Goal: Check status: Check status

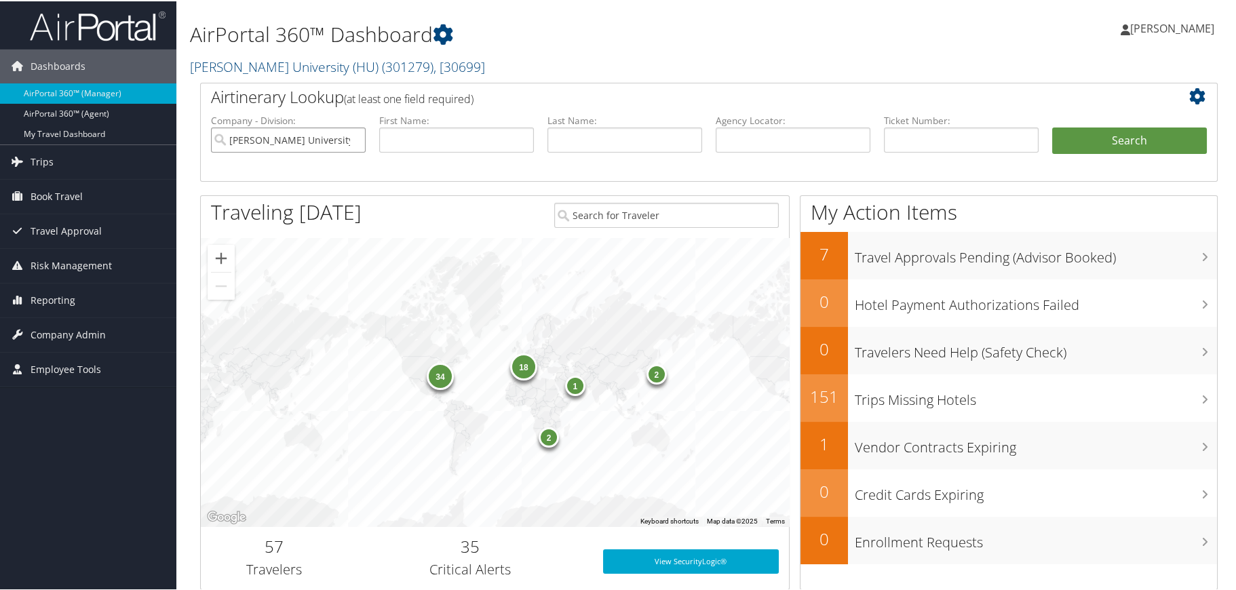
click at [353, 139] on input "Howard University (HU)" at bounding box center [288, 138] width 155 height 25
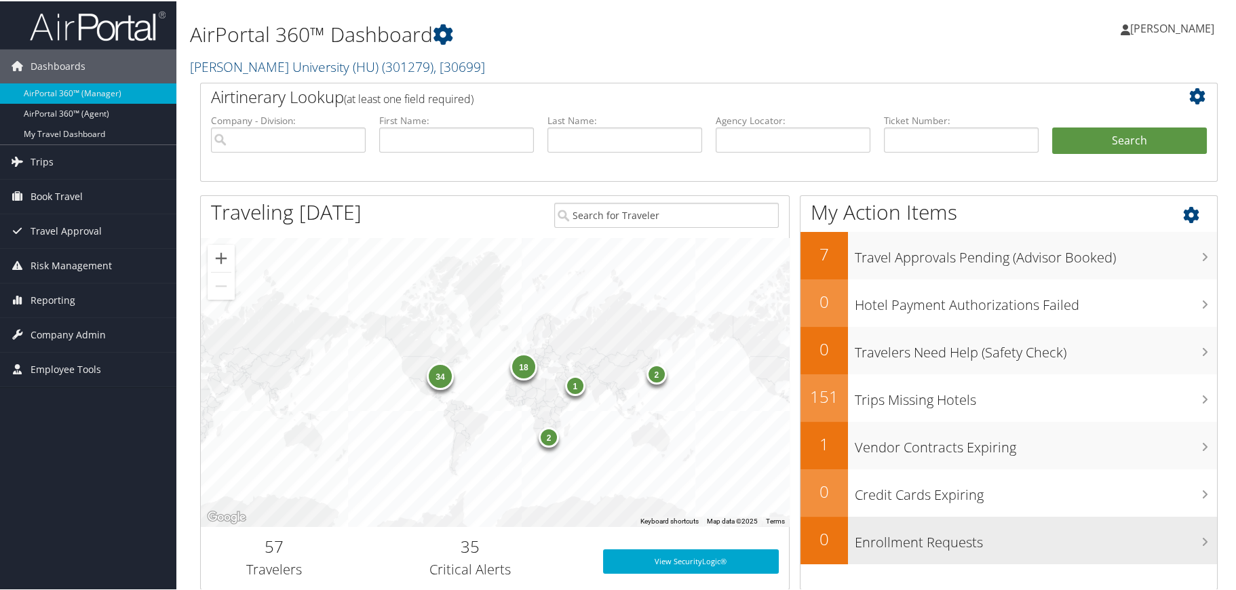
click at [1114, 558] on div "Enrollment Requests" at bounding box center [1032, 539] width 369 height 47
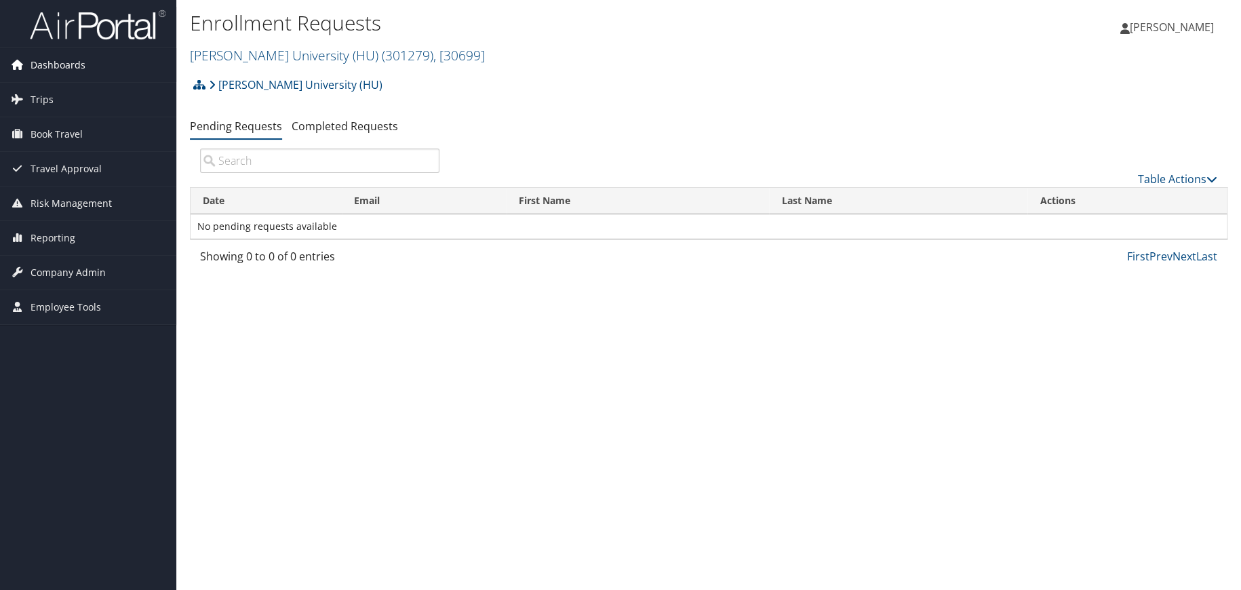
click at [51, 65] on span "Dashboards" at bounding box center [58, 65] width 55 height 34
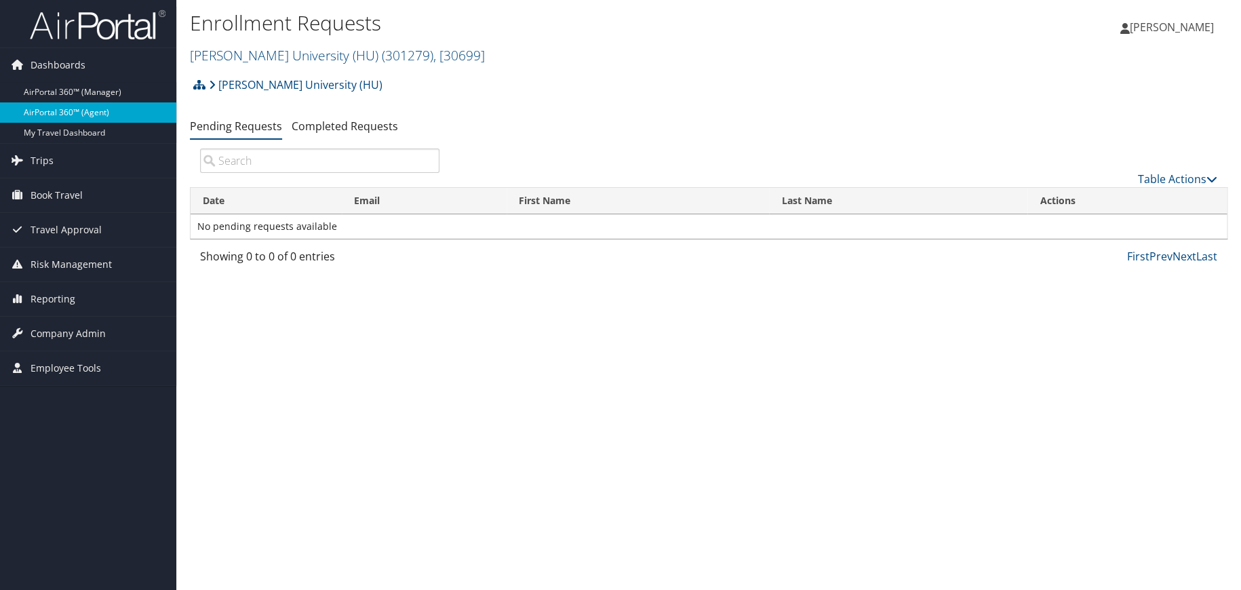
click at [58, 108] on link "AirPortal 360™ (Agent)" at bounding box center [88, 112] width 176 height 20
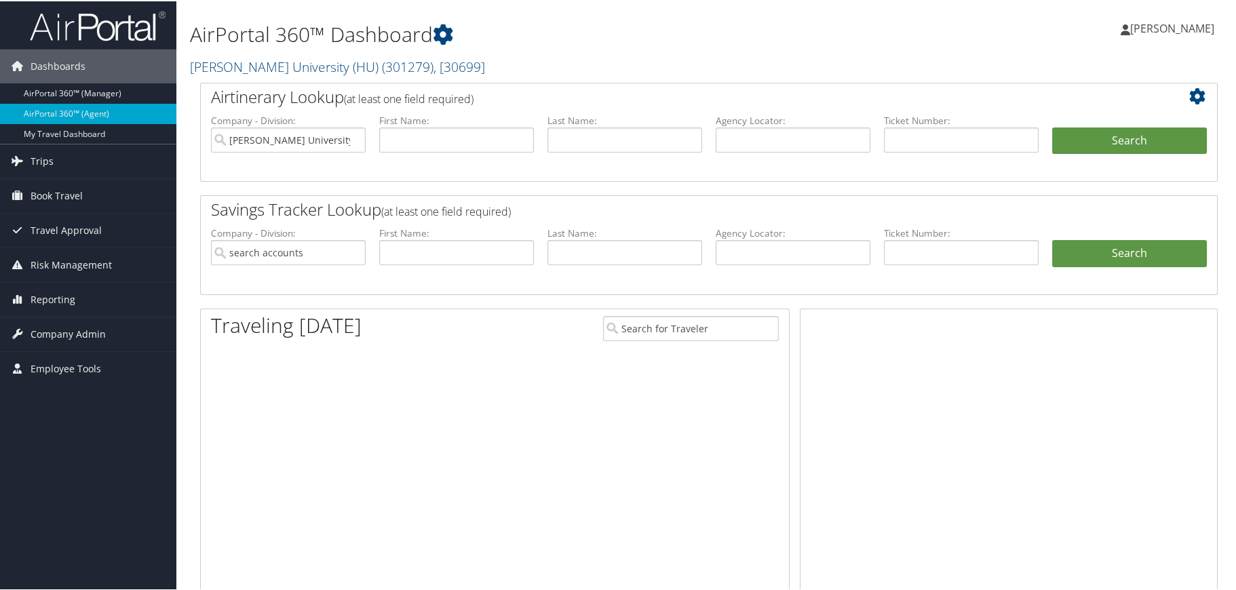
type input "[PERSON_NAME] University (HU)"
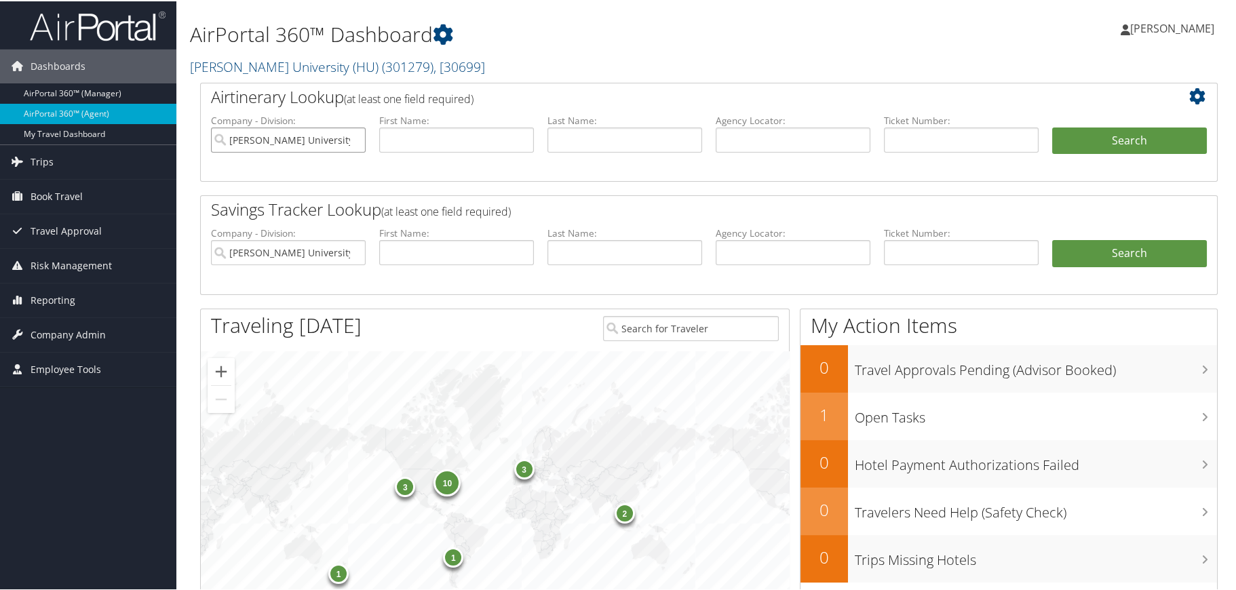
click at [353, 138] on input "[PERSON_NAME] University (HU)" at bounding box center [288, 138] width 155 height 25
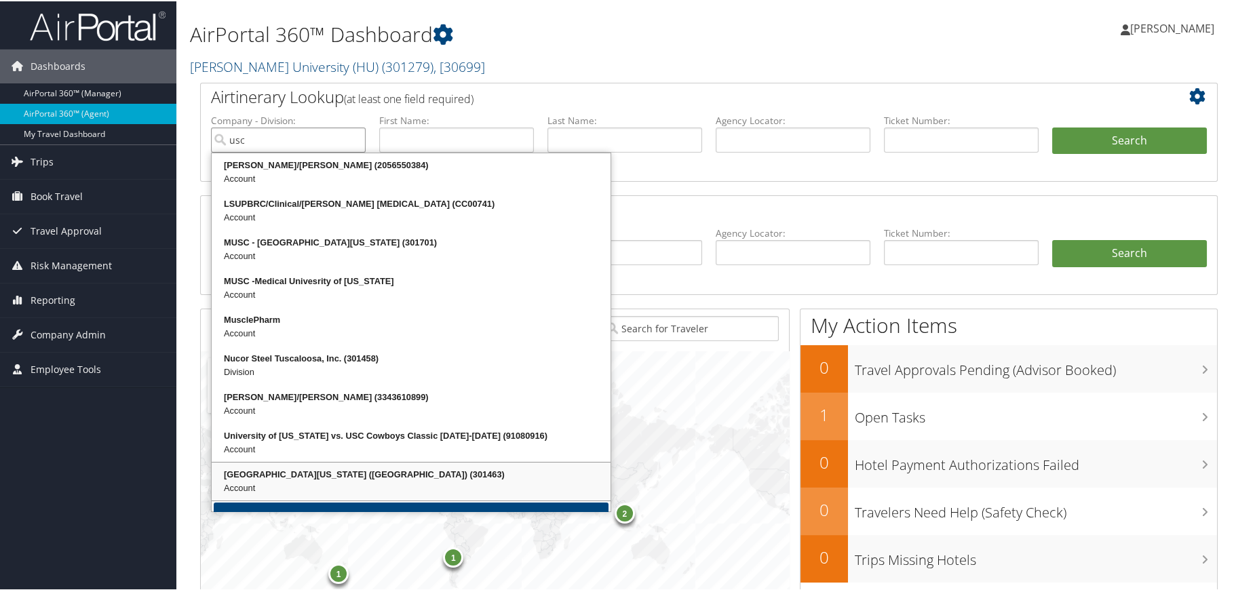
click at [318, 474] on div "[GEOGRAPHIC_DATA][US_STATE] ([GEOGRAPHIC_DATA]) (301463)" at bounding box center [411, 474] width 395 height 14
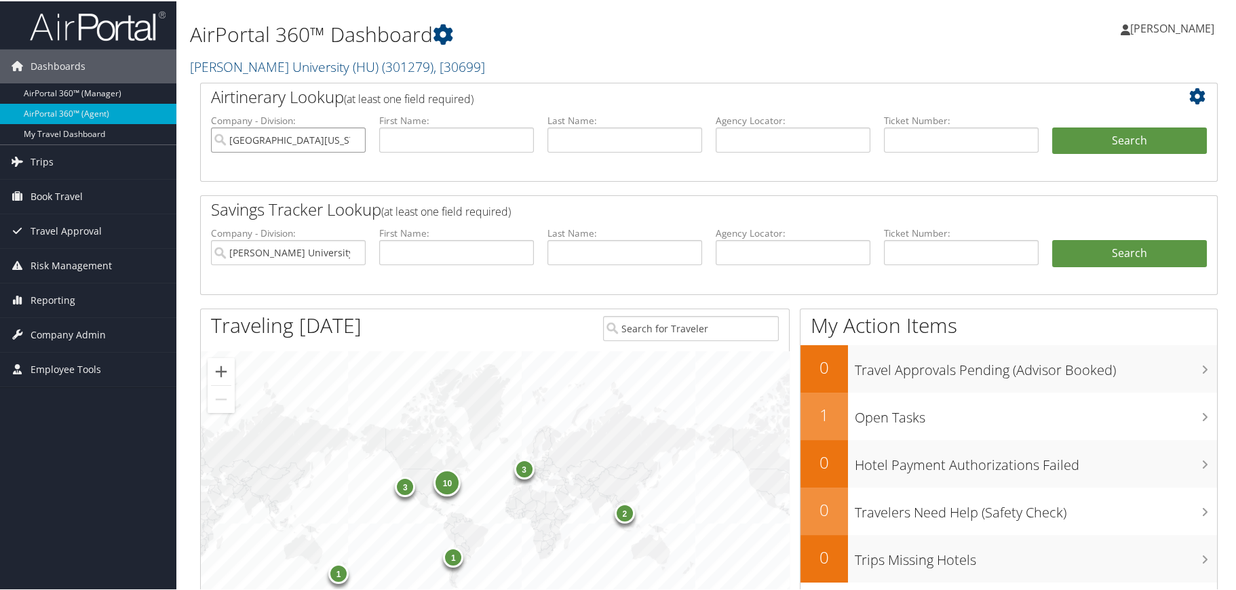
type input "[GEOGRAPHIC_DATA][US_STATE] ([GEOGRAPHIC_DATA])"
click at [893, 142] on input "text" at bounding box center [961, 138] width 155 height 25
type input "00189999300409"
click at [1119, 135] on button "Search" at bounding box center [1129, 139] width 155 height 27
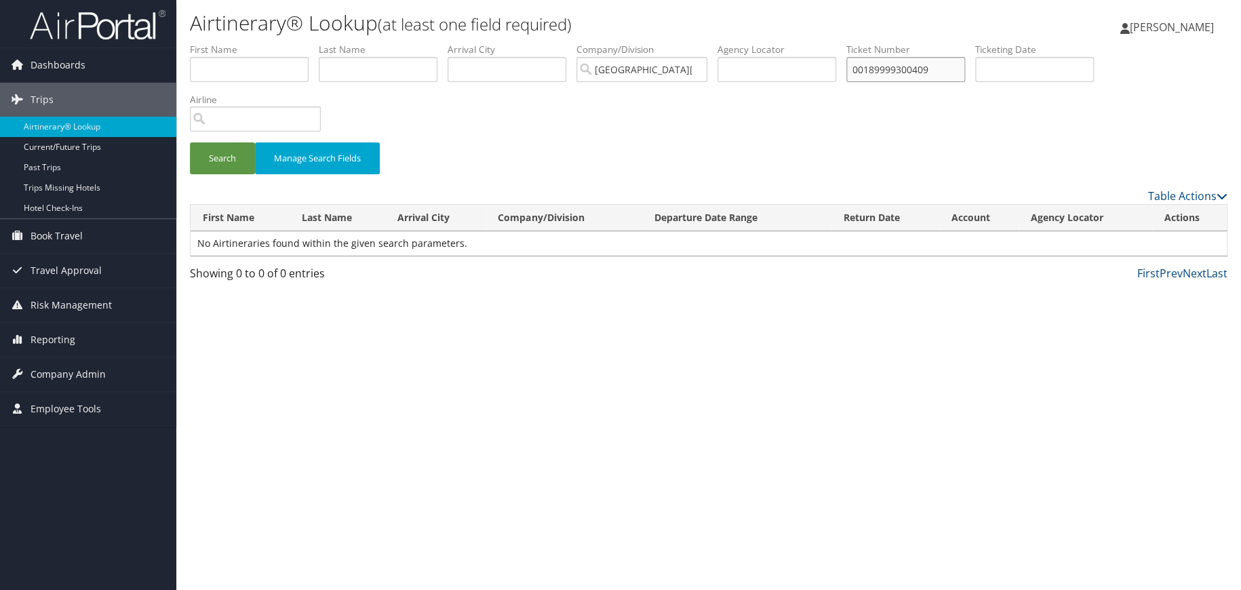
click at [963, 74] on input "00189999300409" at bounding box center [906, 69] width 119 height 25
type input "0018999930040"
click at [190, 142] on button "Search" at bounding box center [222, 158] width 65 height 32
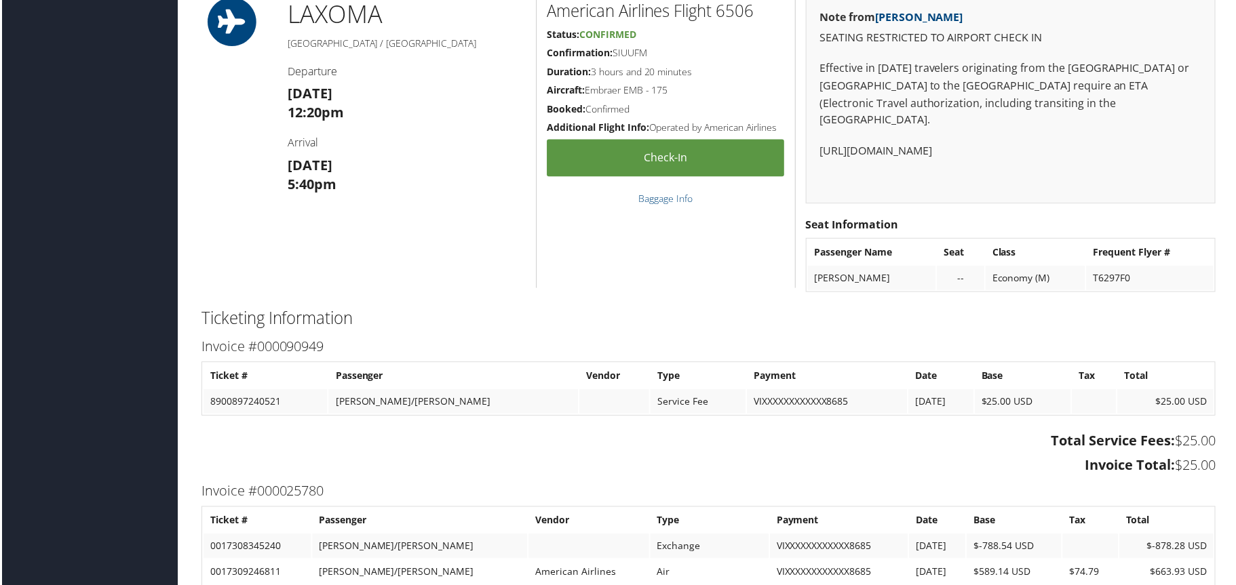
scroll to position [1357, 0]
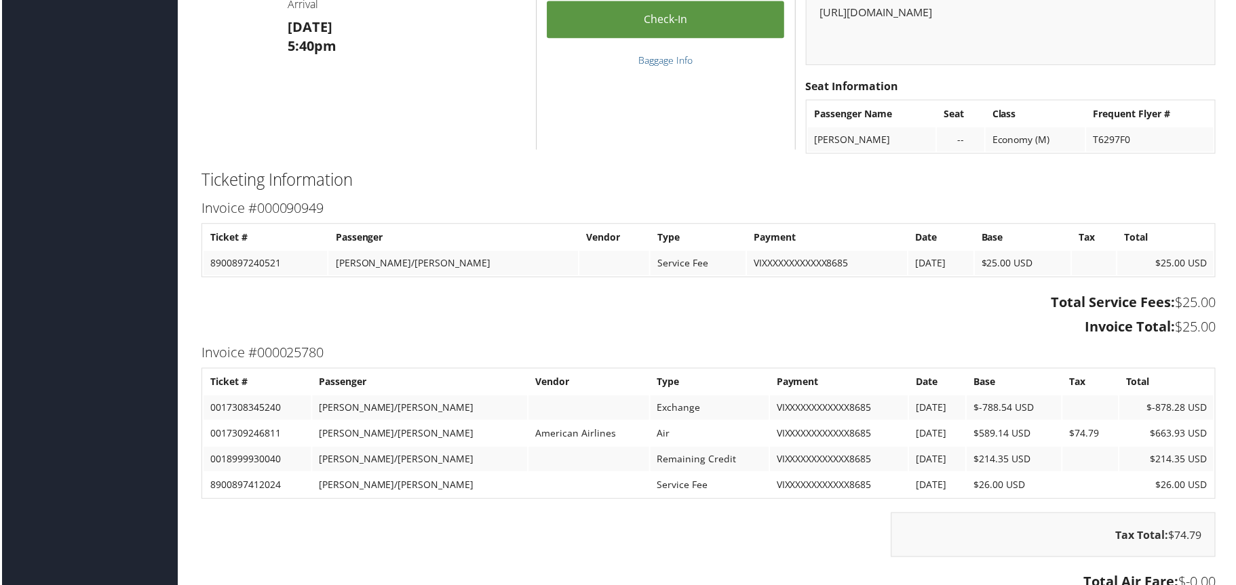
scroll to position [1542, 0]
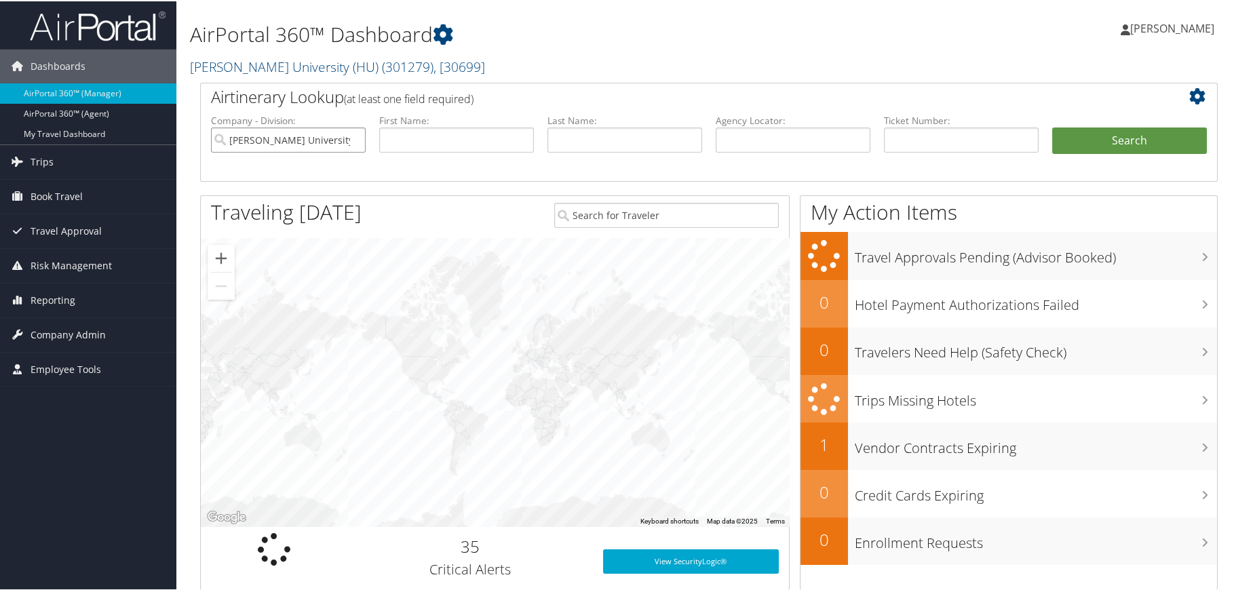
click at [351, 136] on input "[PERSON_NAME] University (HU)" at bounding box center [288, 138] width 155 height 25
click at [351, 136] on input "search" at bounding box center [288, 138] width 155 height 25
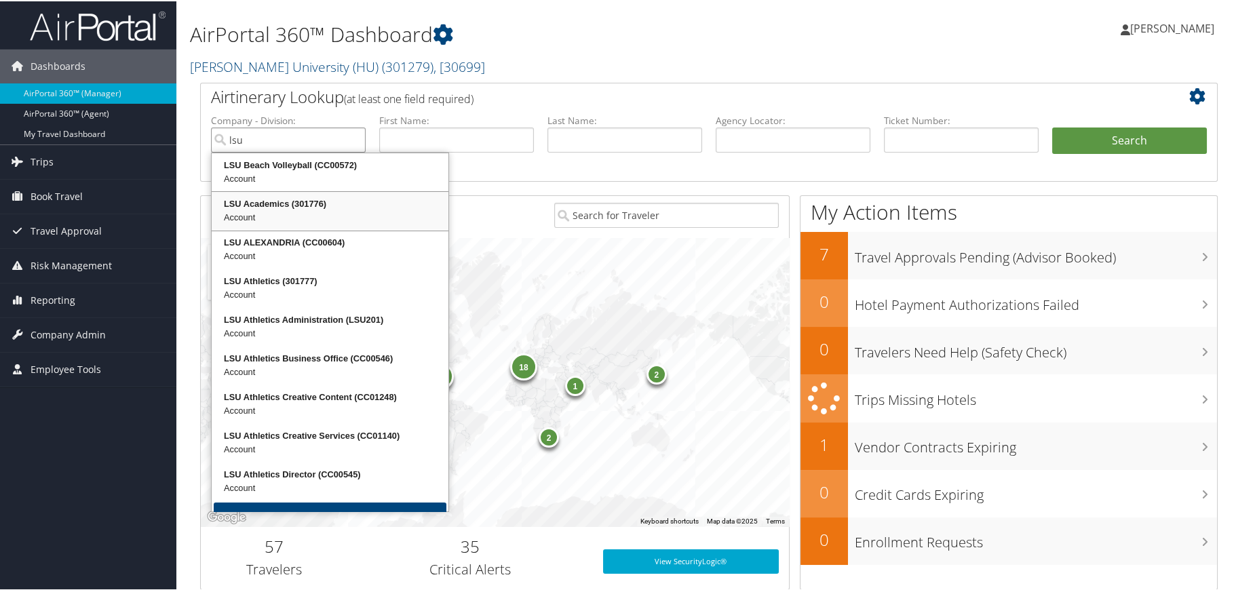
click at [279, 202] on div "LSU Academics (301776)" at bounding box center [330, 203] width 233 height 14
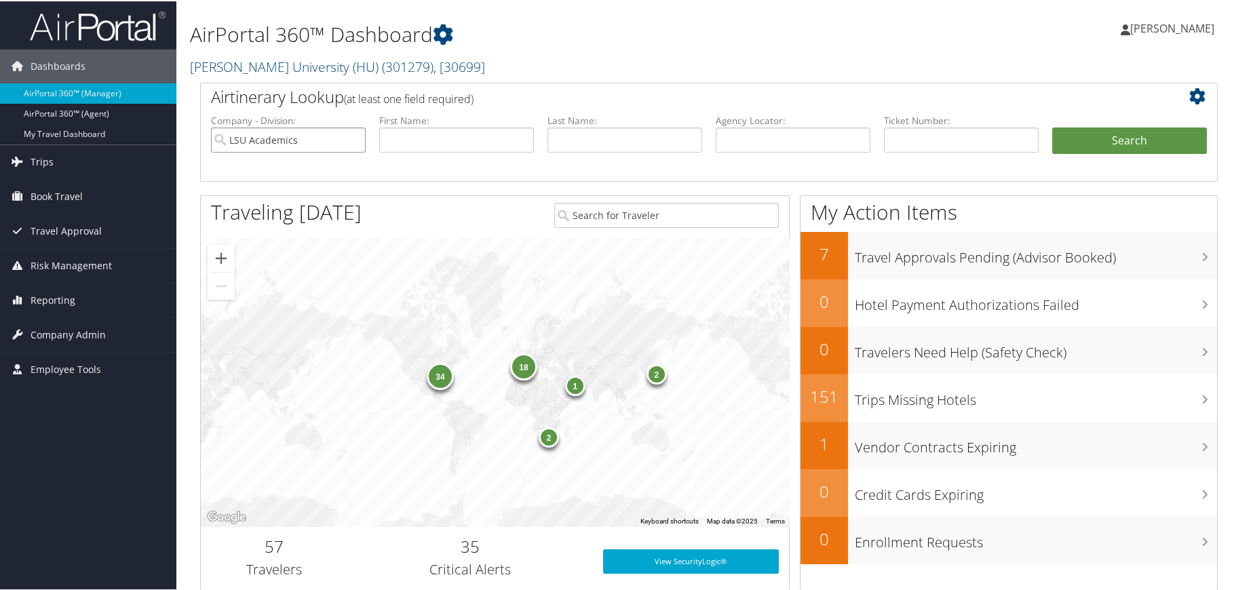
type input "LSU Academics"
click at [590, 134] on input "text" at bounding box center [624, 138] width 155 height 25
type input "[PERSON_NAME]"
click at [1139, 144] on button "Search" at bounding box center [1129, 139] width 155 height 27
